Goal: Transaction & Acquisition: Subscribe to service/newsletter

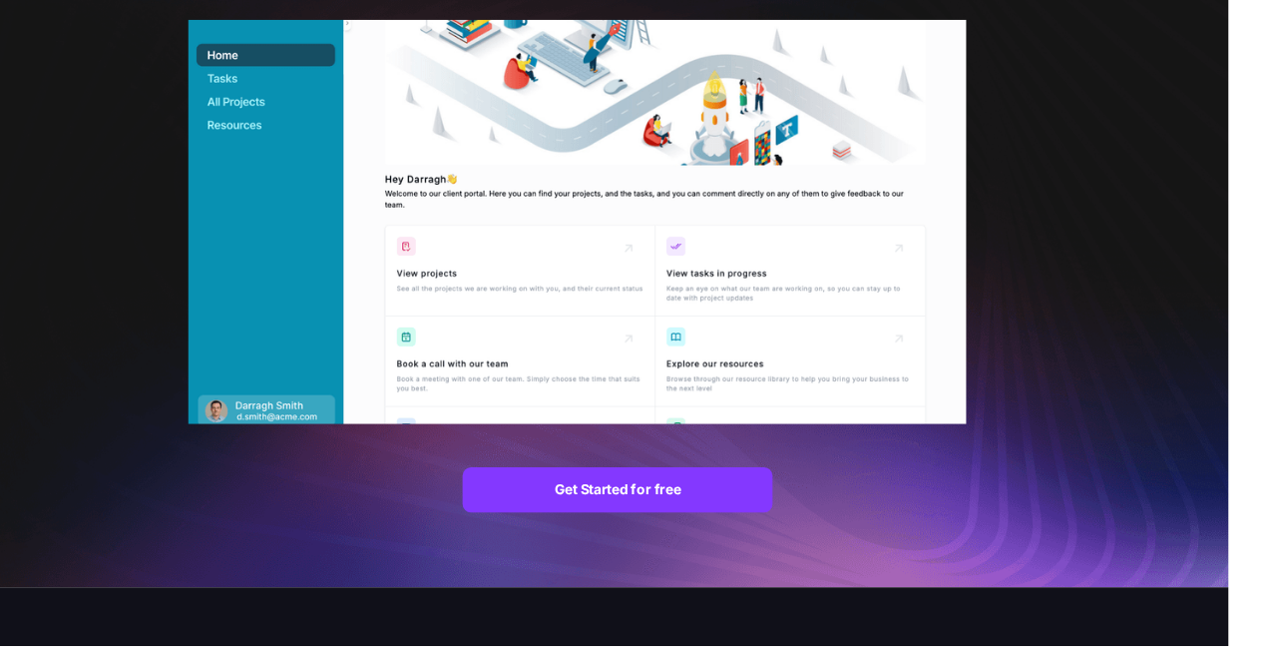
click at [706, 513] on strong "Get Started for free" at bounding box center [643, 508] width 132 height 17
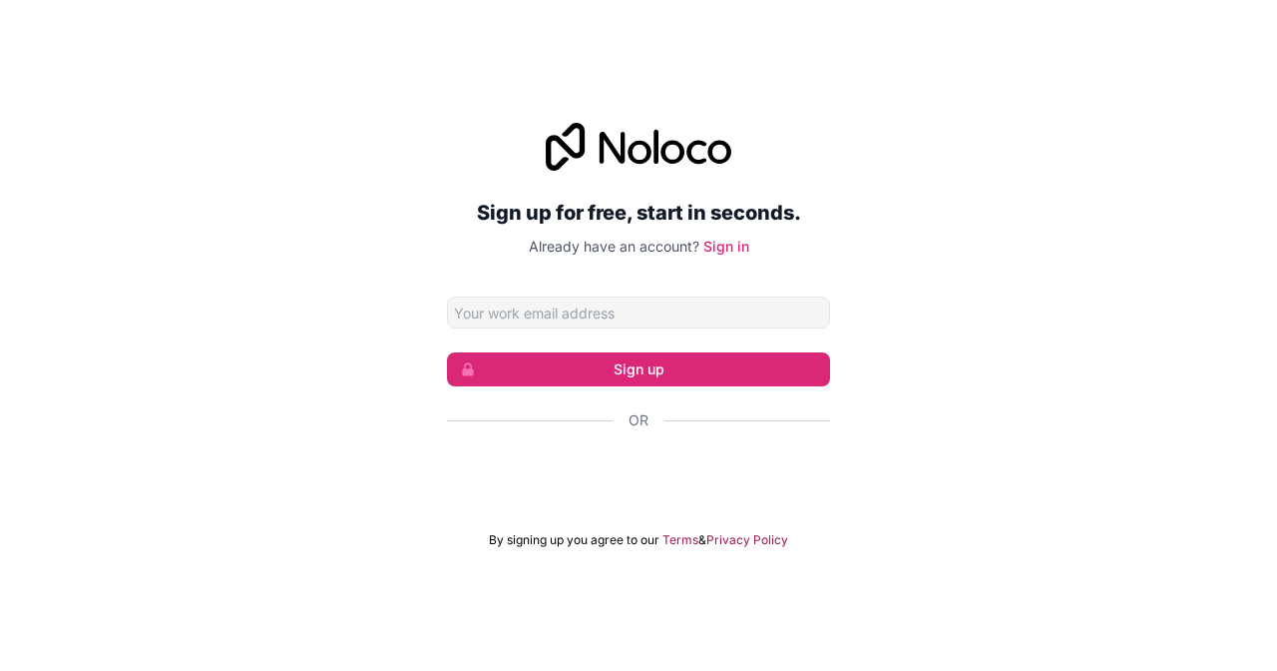
click at [734, 328] on input "Email address" at bounding box center [638, 312] width 383 height 32
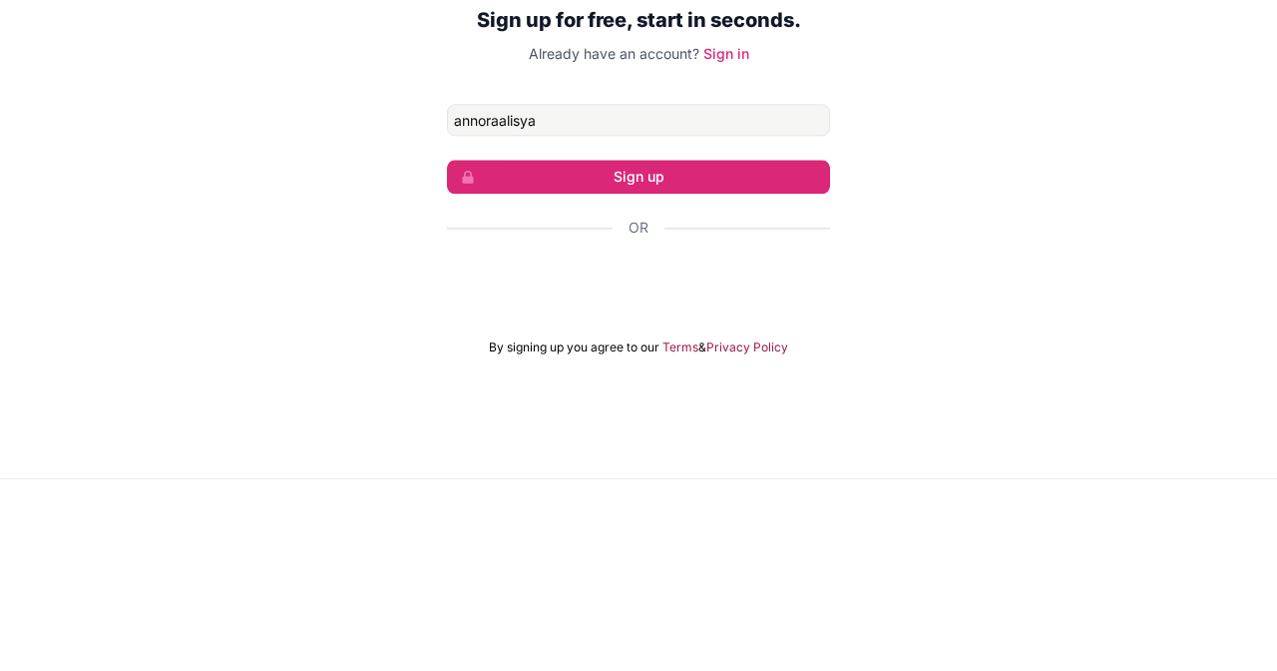
click at [736, 328] on input "annoraalisya" at bounding box center [638, 312] width 383 height 32
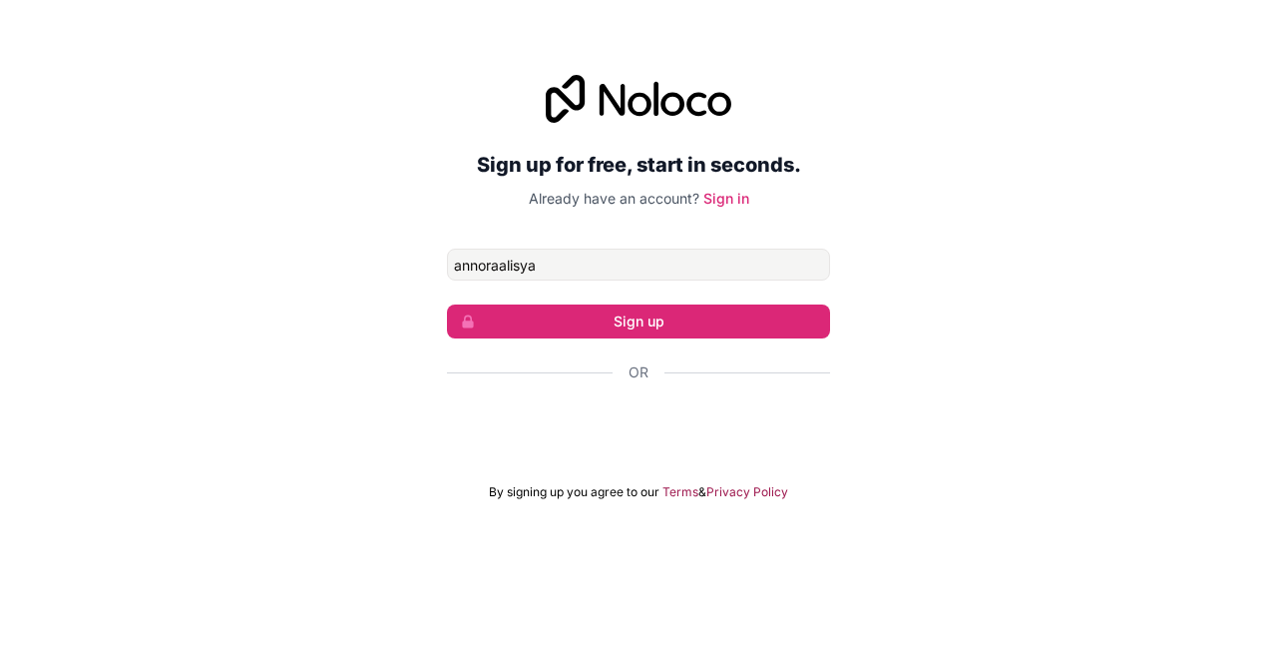
type input "annoraalisya"
